Goal: Task Accomplishment & Management: Use online tool/utility

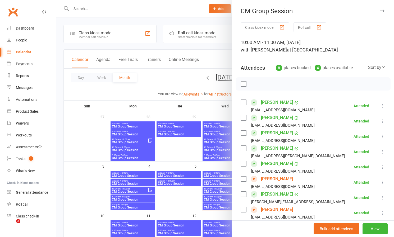
click at [216, 25] on div at bounding box center [225, 118] width 338 height 237
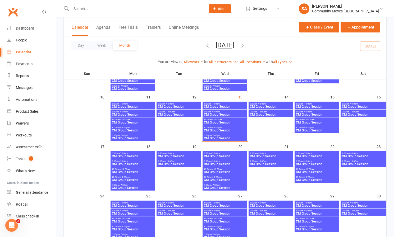
scroll to position [84, 0]
click at [214, 129] on span "CM Group Session" at bounding box center [224, 130] width 43 height 3
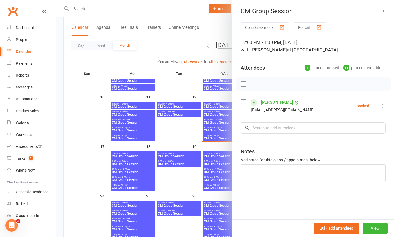
click at [214, 121] on div at bounding box center [225, 118] width 338 height 237
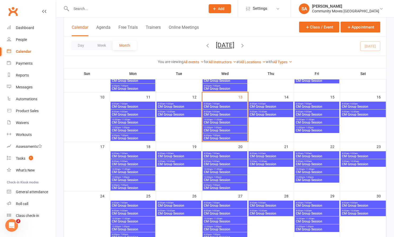
click at [214, 121] on span "CM Group Session" at bounding box center [224, 122] width 43 height 3
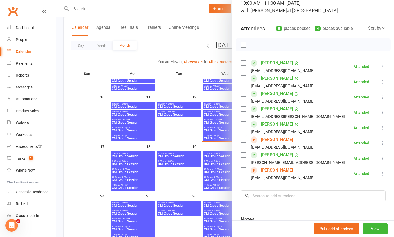
scroll to position [40, 0]
click at [271, 139] on link "[PERSON_NAME]" at bounding box center [277, 139] width 32 height 8
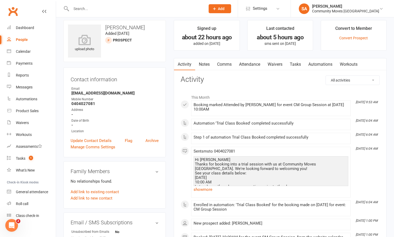
scroll to position [6, 0]
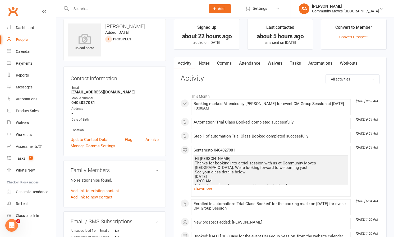
click at [228, 62] on link "Comms" at bounding box center [224, 63] width 22 height 12
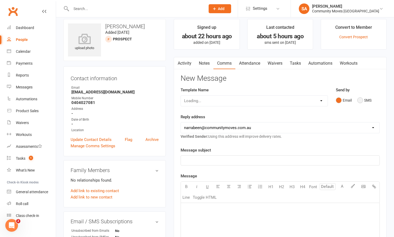
click at [360, 99] on button "SMS" at bounding box center [364, 100] width 14 height 10
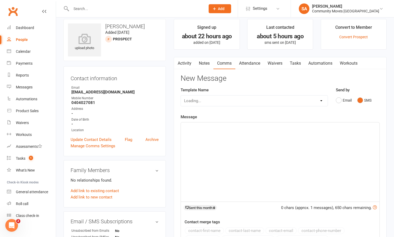
scroll to position [6, 0]
click at [339, 100] on button "Email" at bounding box center [343, 100] width 16 height 10
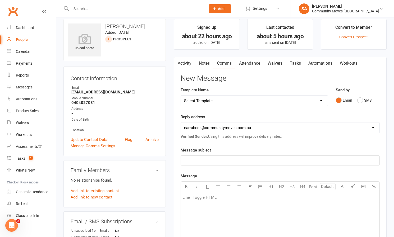
click at [227, 159] on p "﻿" at bounding box center [280, 160] width 192 height 6
drag, startPoint x: 211, startPoint y: 213, endPoint x: 224, endPoint y: 208, distance: 14.1
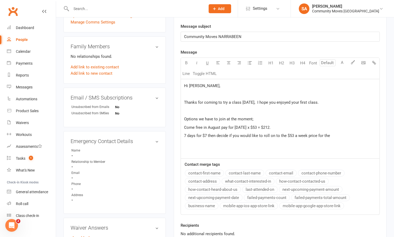
drag, startPoint x: 279, startPoint y: 136, endPoint x: 297, endPoint y: 132, distance: 18.7
click at [279, 136] on span "7 days for $7 then decide if you would like to roll on to the $53 a week price …" at bounding box center [257, 135] width 146 height 5
drag, startPoint x: 289, startPoint y: 135, endPoint x: 299, endPoint y: 135, distance: 10.3
click at [290, 135] on span "7 days for $7 then decide if you would like to roll on to Gold membershipthe $5…" at bounding box center [272, 135] width 177 height 5
click at [316, 135] on span "7 days for $7 then decide if you would like to roll on to Gold NC membershipthe…" at bounding box center [276, 135] width 184 height 5
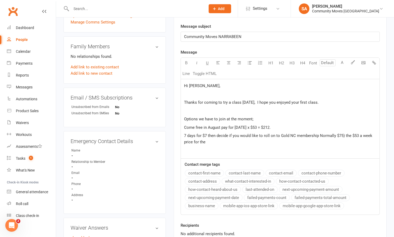
click at [352, 136] on span "7 days for $7 then decide if you would like to roll on to Gold NC membership No…" at bounding box center [278, 138] width 189 height 11
drag, startPoint x: 246, startPoint y: 142, endPoint x: 223, endPoint y: 142, distance: 22.7
click at [223, 142] on p "7 days for $7 then decide if you would like to roll on to Gold NC membership No…" at bounding box center [280, 139] width 192 height 13
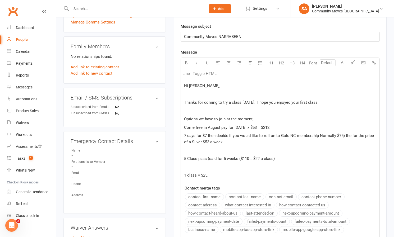
click at [183, 126] on div "Hi [PERSON_NAME], ﻿ Thanks for coming to try a class [DATE], I hope you enjoyed…" at bounding box center [280, 130] width 198 height 103
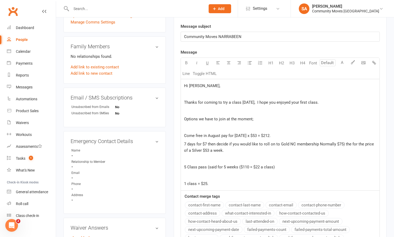
click at [183, 144] on div "Hi [PERSON_NAME], ﻿ Thanks for coming to try a class [DATE], I hope you enjoyed…" at bounding box center [280, 134] width 198 height 111
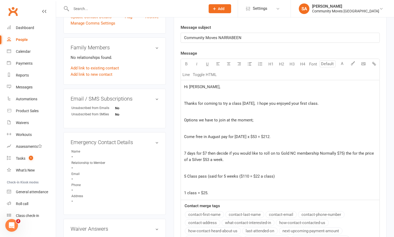
scroll to position [129, 0]
drag, startPoint x: 184, startPoint y: 135, endPoint x: 205, endPoint y: 130, distance: 21.7
click at [185, 135] on span "Come free in August pay for [DATE] x $53 = $212." at bounding box center [227, 136] width 86 height 5
click at [182, 152] on div "Hi [PERSON_NAME], ﻿ Thanks for coming to try a class [DATE], I hope you enjoyed…" at bounding box center [280, 140] width 198 height 120
click at [184, 176] on div "Hi [PERSON_NAME], ﻿ Thanks for coming to try a class [DATE], I hope you enjoyed…" at bounding box center [280, 140] width 198 height 120
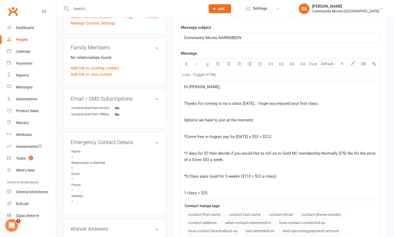
click at [183, 193] on div "Hi [PERSON_NAME], ﻿ Thanks for coming to try a class [DATE], I hope you enjoyed…" at bounding box center [280, 140] width 198 height 120
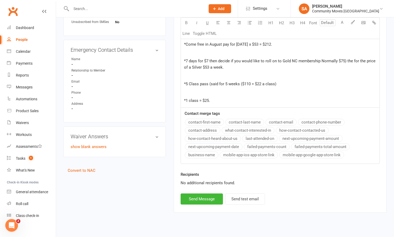
scroll to position [204, 0]
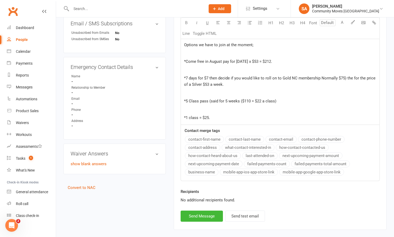
click at [261, 60] on span "*Come free in August pay for [DATE] x $53 = $212." at bounding box center [228, 61] width 88 height 5
click at [259, 61] on span "*Come free in August pay for [DATE] x $53 = $212." at bounding box center [228, 61] width 88 height 5
drag, startPoint x: 319, startPoint y: 77, endPoint x: 327, endPoint y: 75, distance: 7.8
click at [319, 77] on span "*7 days for $7 then decide if you would like to roll on to Gold NC membership N…" at bounding box center [280, 81] width 192 height 11
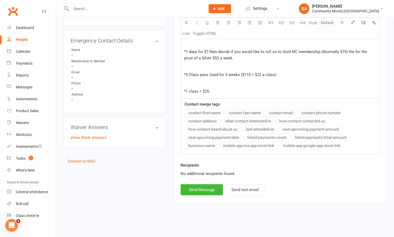
scroll to position [234, 0]
click at [231, 55] on p "*7 days for $7 then decide if you would like to roll on to Gold NC membership (…" at bounding box center [280, 55] width 192 height 13
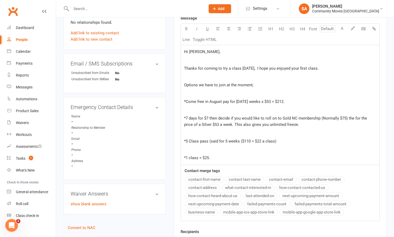
scroll to position [163, 0]
click at [221, 157] on p "*1 class = $25." at bounding box center [280, 158] width 192 height 6
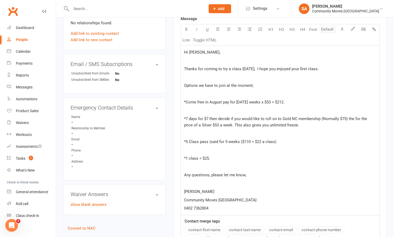
drag, startPoint x: 200, startPoint y: 207, endPoint x: 203, endPoint y: 207, distance: 3.2
click at [200, 207] on span "0402 73b2804" at bounding box center [196, 208] width 24 height 5
click at [201, 208] on span "0402 732804" at bounding box center [195, 208] width 22 height 5
click at [199, 190] on p "[PERSON_NAME]" at bounding box center [280, 192] width 192 height 6
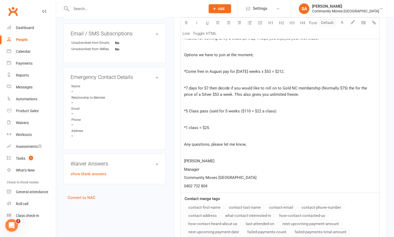
scroll to position [194, 0]
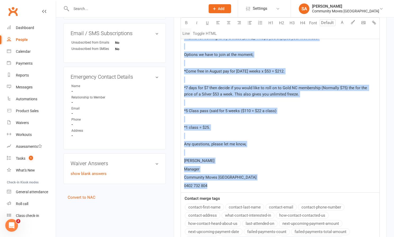
drag, startPoint x: 223, startPoint y: 188, endPoint x: 185, endPoint y: 32, distance: 160.1
click at [185, 32] on div "U H1 H2 H3 H4 Font A Line Toggle HTML Hi [PERSON_NAME], ﻿ Thanks for coming to …" at bounding box center [279, 93] width 199 height 200
copy div "﻿ Thanks for coming to try a class [DATE], I hope you enjoyed your first class.…"
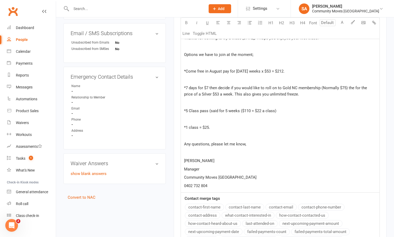
click at [289, 197] on div "Contact merge tags contact-first-name contact-last-name contact-email contact-p…" at bounding box center [280, 219] width 198 height 49
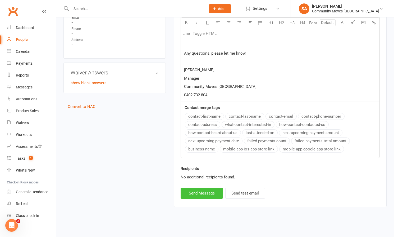
scroll to position [285, 0]
click at [199, 189] on button "Send Message" at bounding box center [201, 192] width 42 height 11
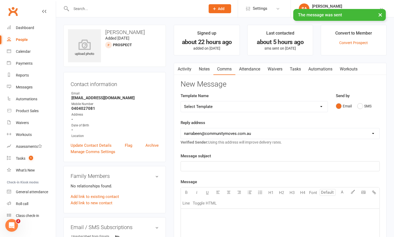
scroll to position [0, 0]
click at [94, 6] on input "text" at bounding box center [135, 8] width 132 height 7
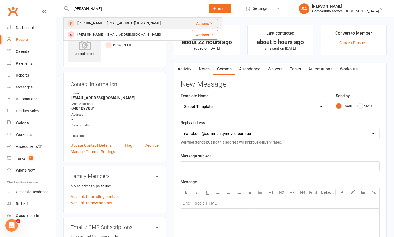
type input "[PERSON_NAME]"
click at [96, 25] on div "[PERSON_NAME]" at bounding box center [90, 24] width 29 height 8
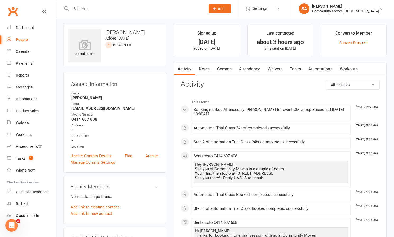
click at [226, 67] on link "Comms" at bounding box center [224, 69] width 22 height 12
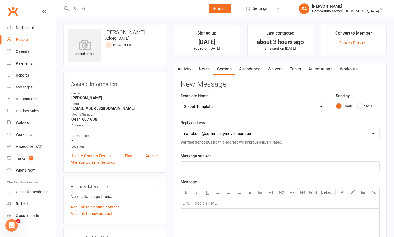
click at [200, 166] on p "﻿" at bounding box center [280, 166] width 192 height 6
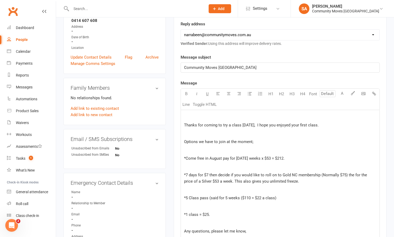
scroll to position [98, 0]
click at [184, 114] on p "﻿" at bounding box center [280, 117] width 192 height 6
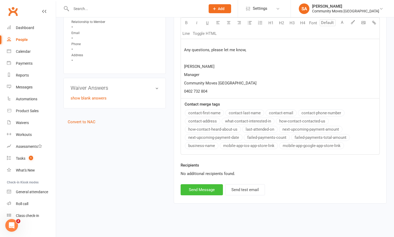
scroll to position [284, 0]
click at [199, 186] on button "Send Message" at bounding box center [201, 189] width 42 height 11
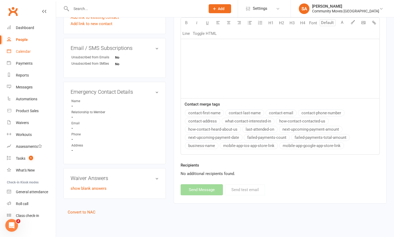
click at [27, 52] on div "Calendar" at bounding box center [23, 51] width 15 height 4
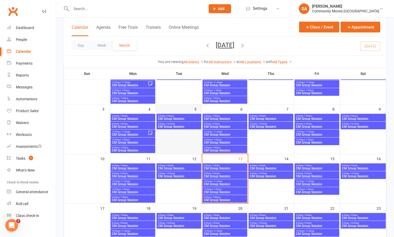
scroll to position [58, 0]
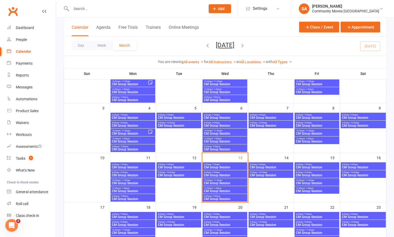
click at [219, 189] on span "- 1:00pm" at bounding box center [217, 188] width 9 height 2
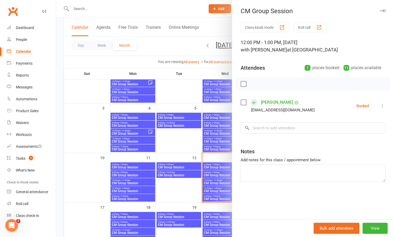
click at [170, 46] on div at bounding box center [225, 118] width 338 height 237
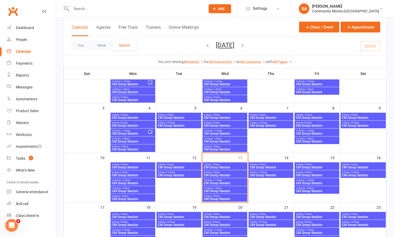
scroll to position [58, 0]
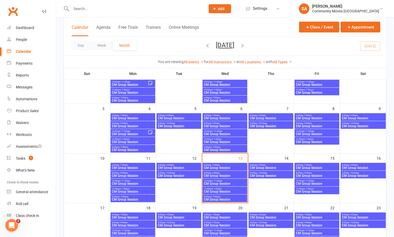
click at [254, 164] on span "8:00am - 9:00am" at bounding box center [270, 165] width 43 height 2
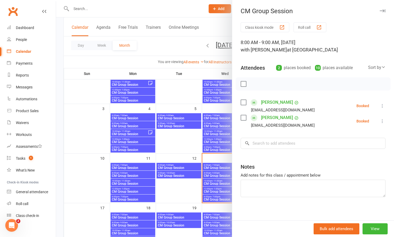
click at [187, 93] on div at bounding box center [225, 118] width 338 height 237
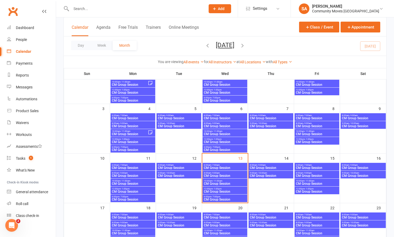
click at [267, 175] on span "CM Group Session" at bounding box center [270, 175] width 43 height 3
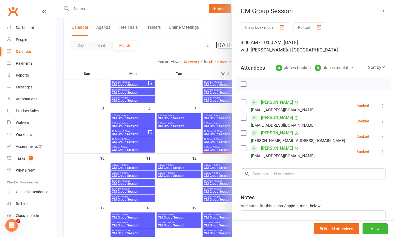
click at [190, 96] on div at bounding box center [225, 118] width 338 height 237
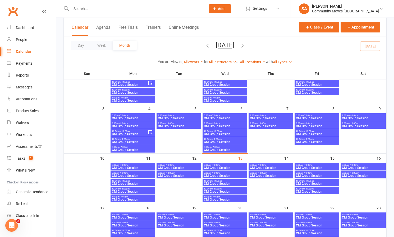
click at [303, 165] on span "- 7:00am" at bounding box center [307, 165] width 8 height 2
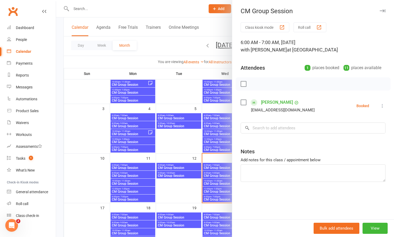
click at [183, 90] on div at bounding box center [225, 118] width 338 height 237
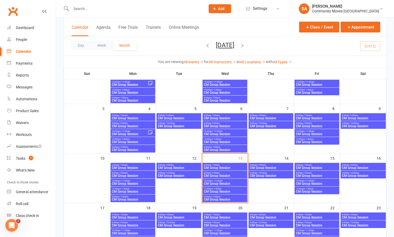
click at [221, 181] on span "- 11:00am" at bounding box center [217, 181] width 10 height 2
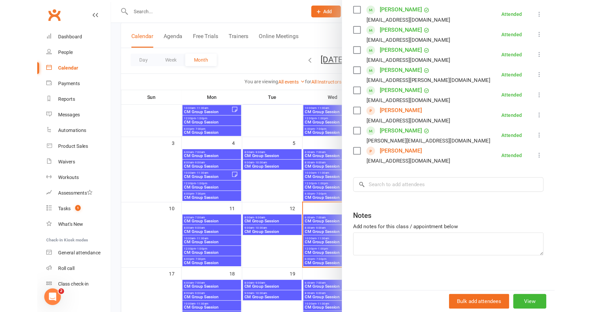
scroll to position [95, 0]
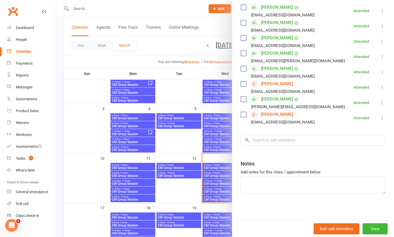
click at [181, 140] on div at bounding box center [225, 118] width 338 height 237
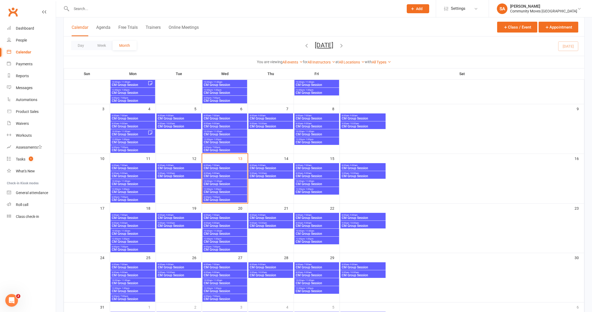
scroll to position [0, 0]
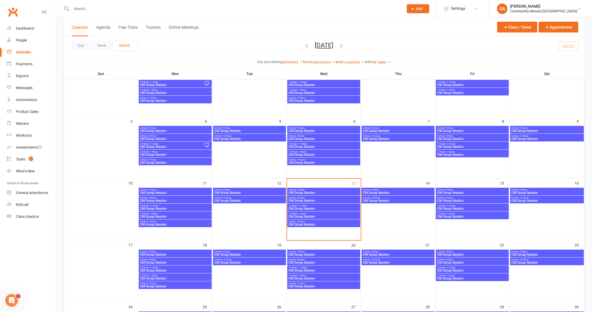
click at [301, 214] on span "- 1:00pm" at bounding box center [301, 213] width 9 height 2
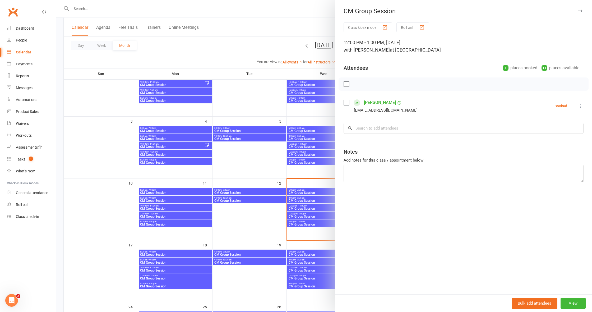
click at [393, 106] on icon at bounding box center [579, 105] width 5 height 5
click at [393, 138] on link "Check in" at bounding box center [552, 137] width 62 height 11
click at [220, 31] on div at bounding box center [324, 156] width 536 height 312
